Goal: Find contact information: Find contact information

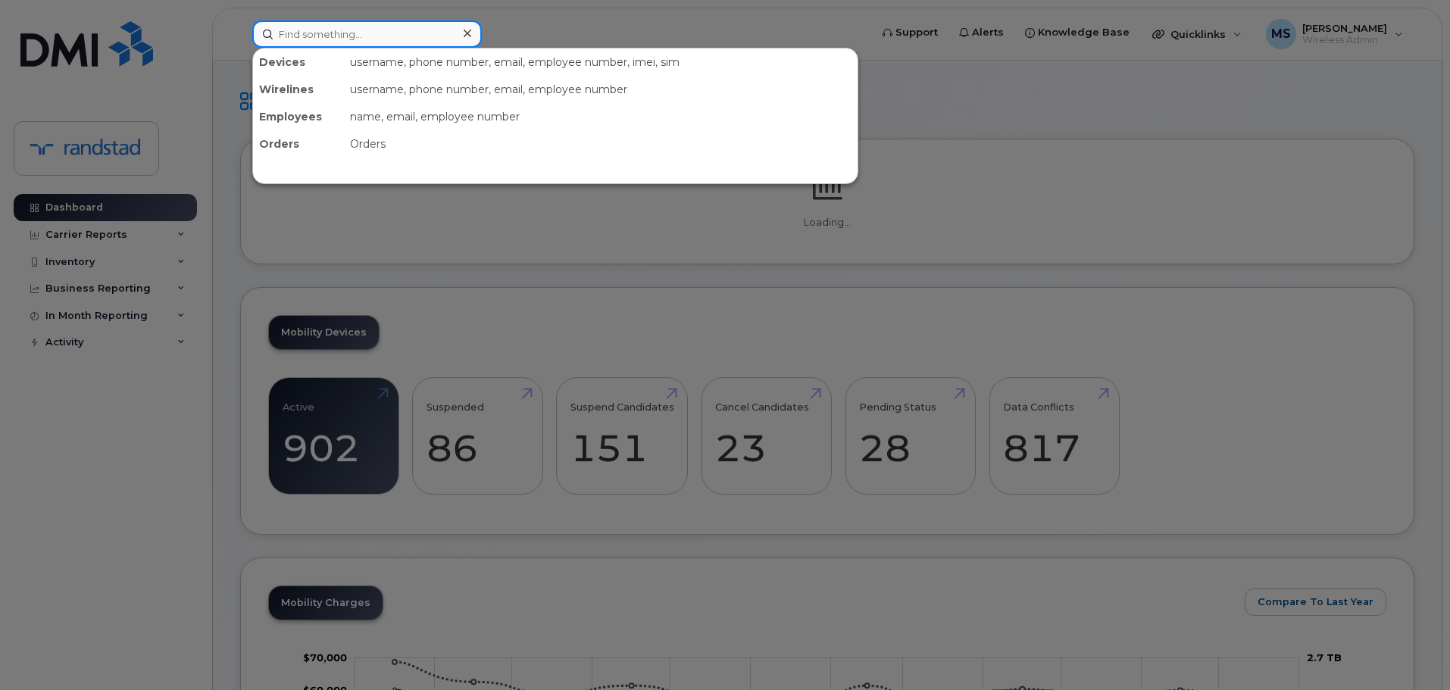
click at [359, 32] on input at bounding box center [367, 33] width 230 height 27
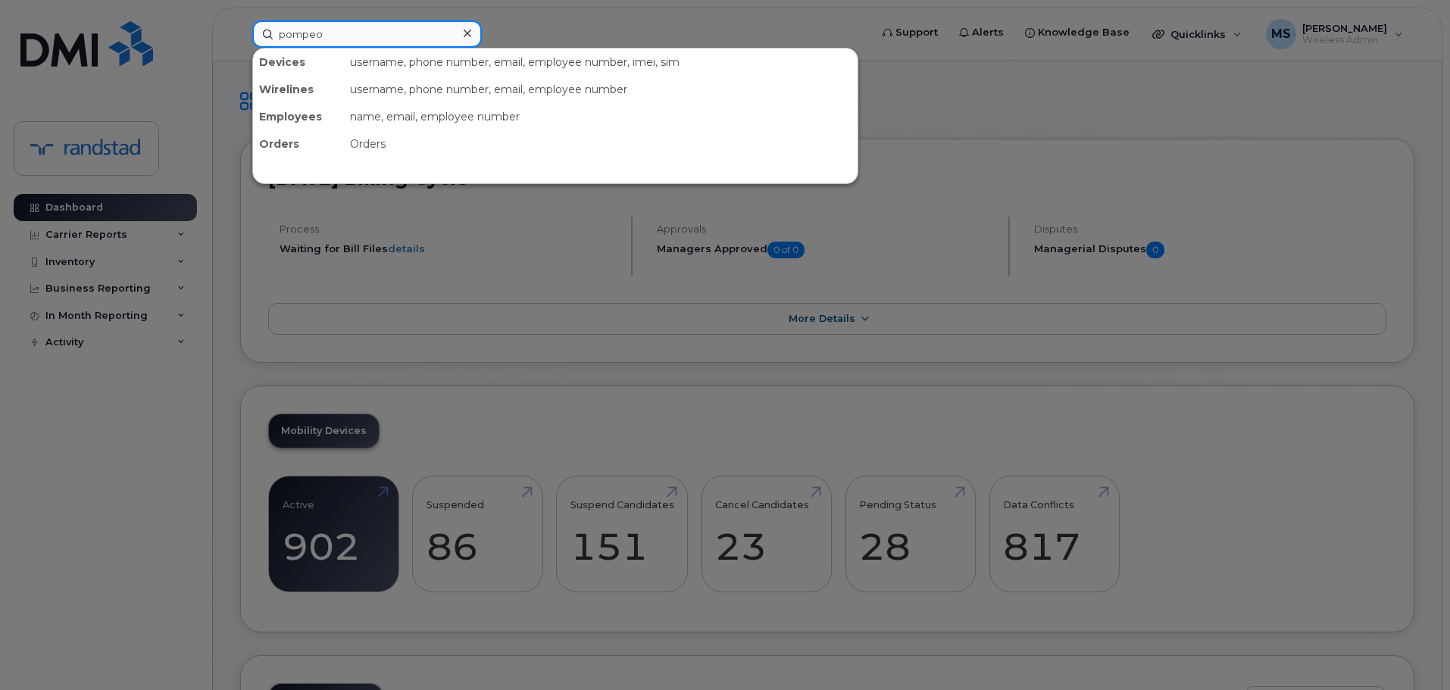
type input "pompeo"
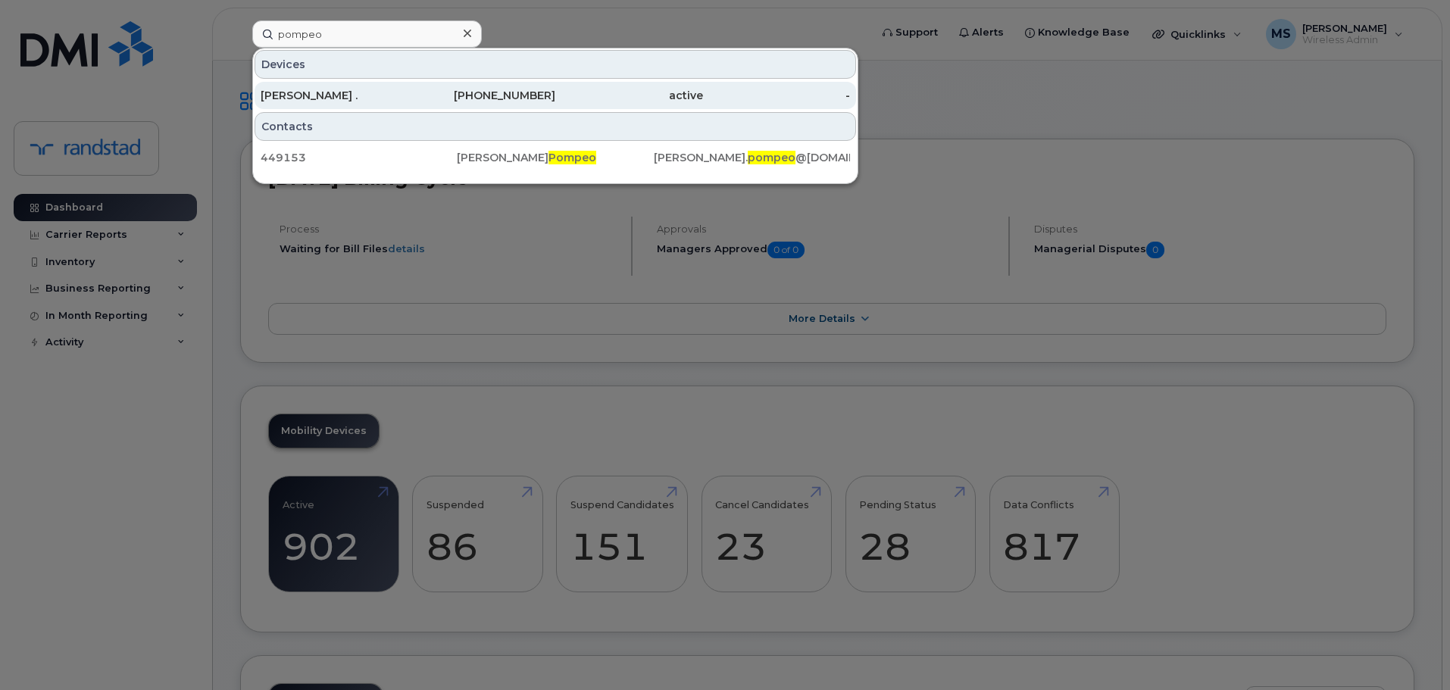
click at [333, 90] on div "[PERSON_NAME] ." at bounding box center [335, 95] width 148 height 15
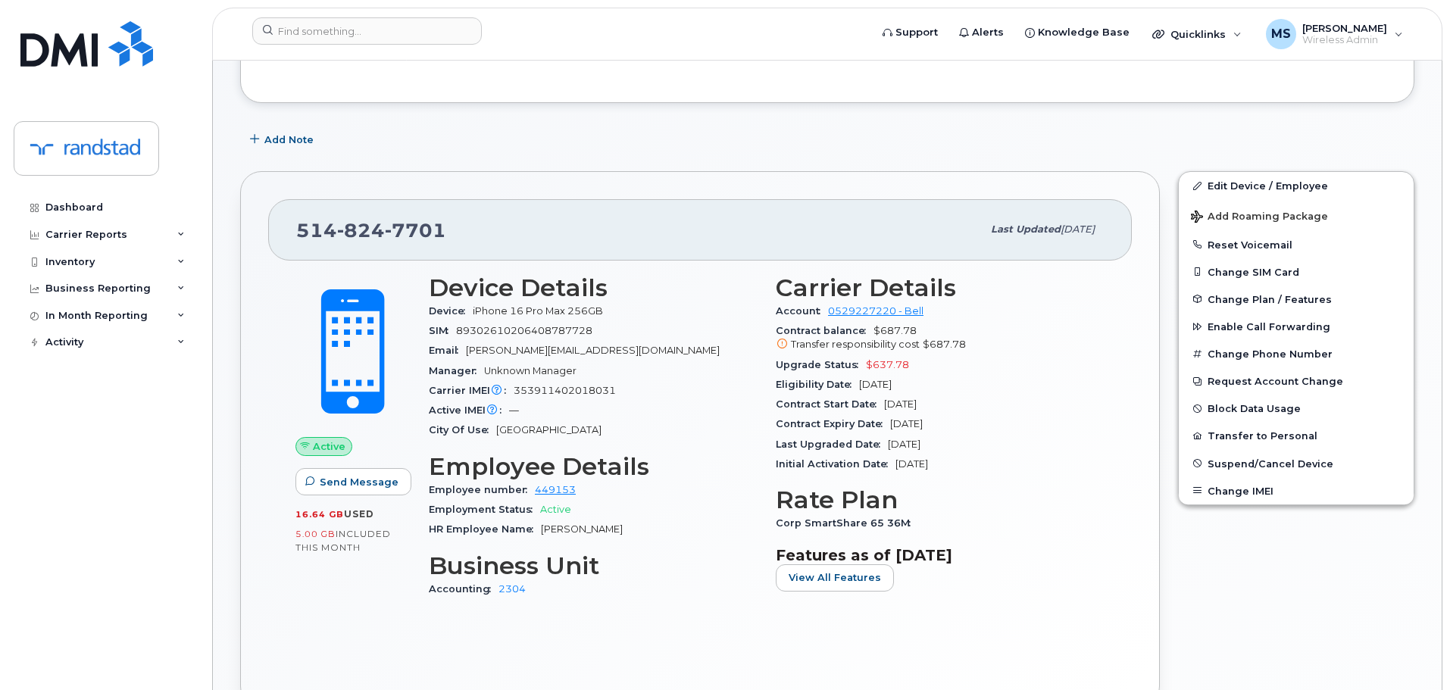
scroll to position [227, 0]
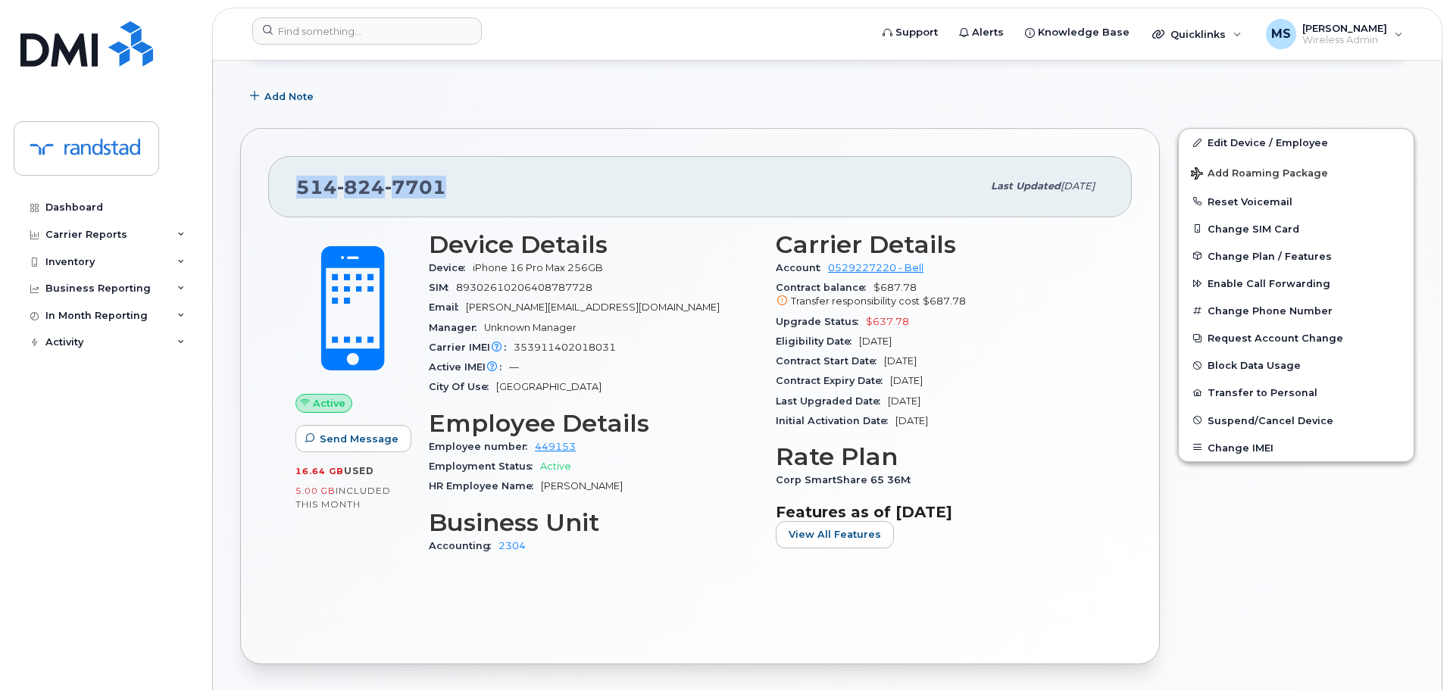
drag, startPoint x: 451, startPoint y: 177, endPoint x: 264, endPoint y: 183, distance: 186.4
click at [264, 183] on div "[PHONE_NUMBER] Last updated [DATE] Active Send Message 16.64 GB  used 5.00 GB  …" at bounding box center [700, 396] width 920 height 536
copy span "[PHONE_NUMBER]"
